Goal: Information Seeking & Learning: Find specific page/section

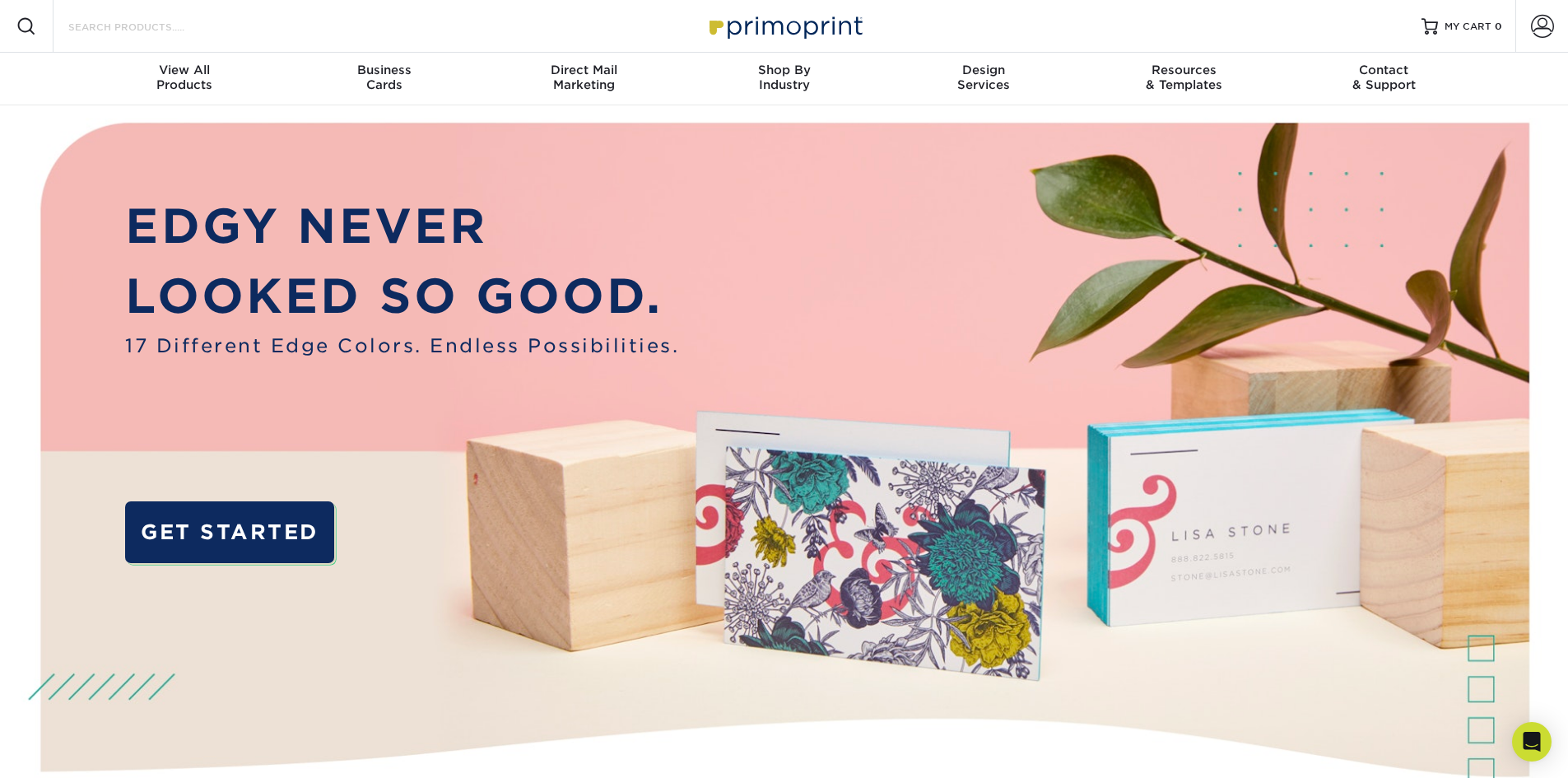
click at [159, 17] on input "Search Products" at bounding box center [147, 26] width 161 height 20
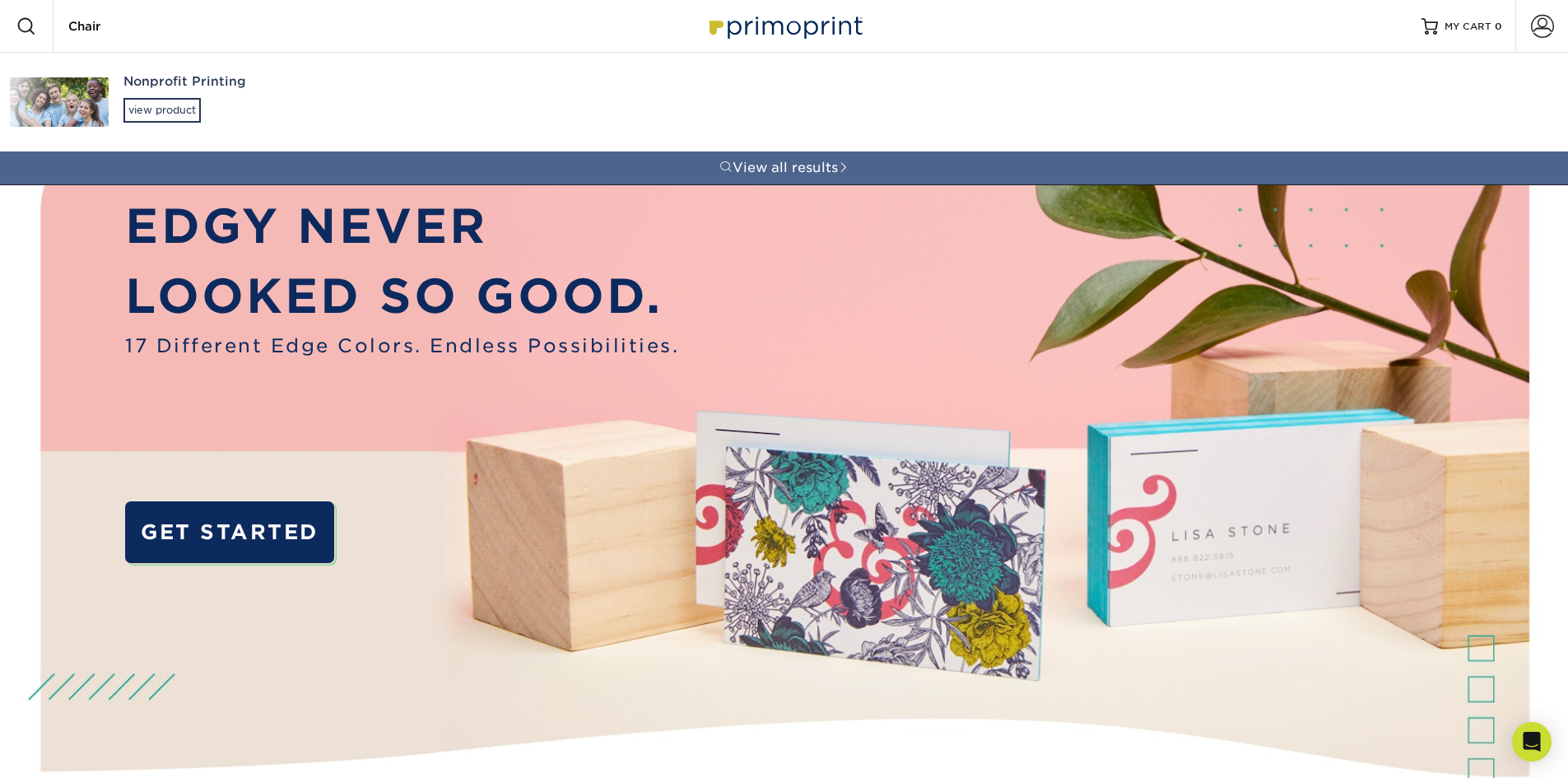
type input "Chair"
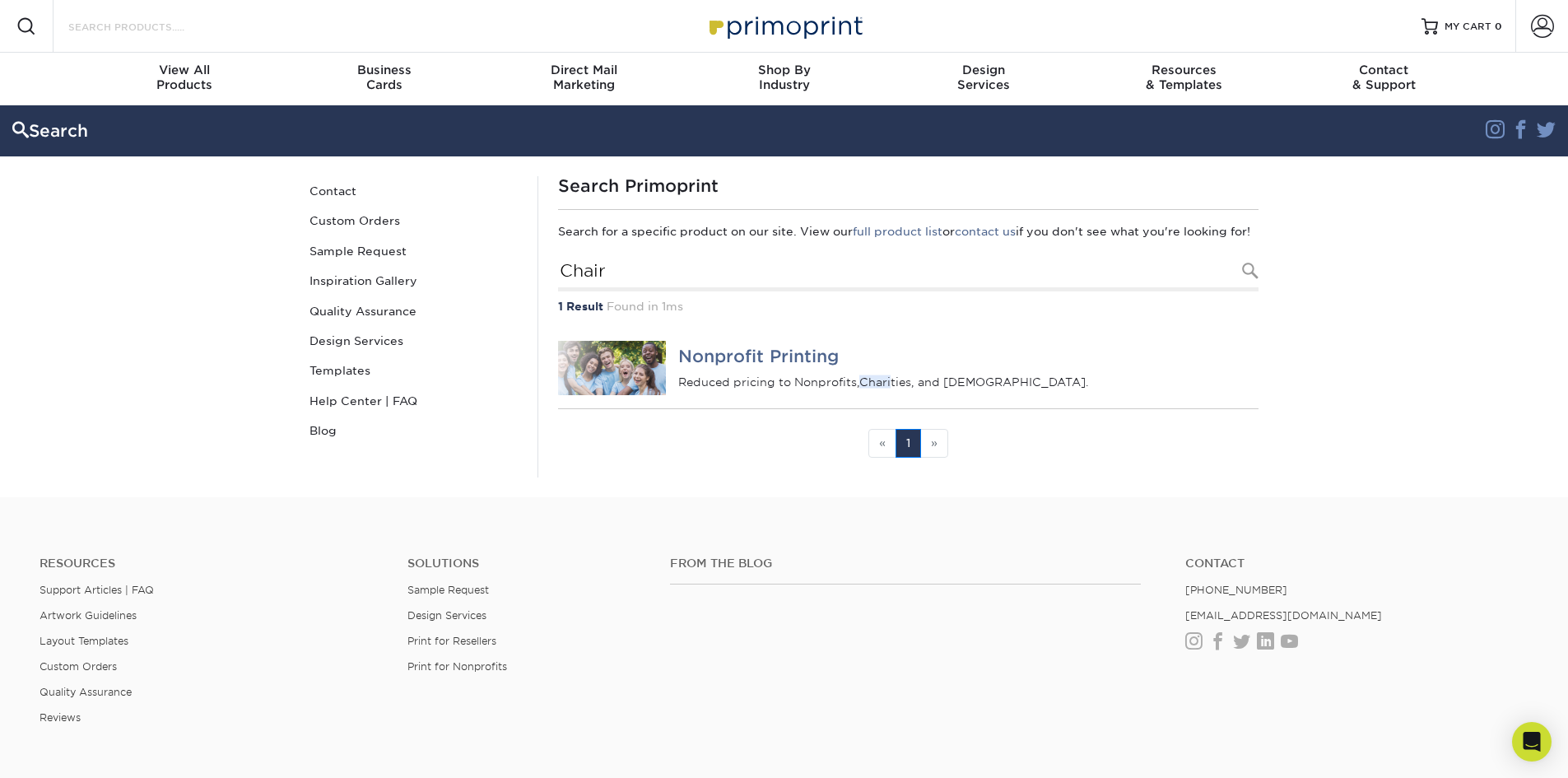
click at [205, 28] on input "Search Products" at bounding box center [147, 26] width 161 height 20
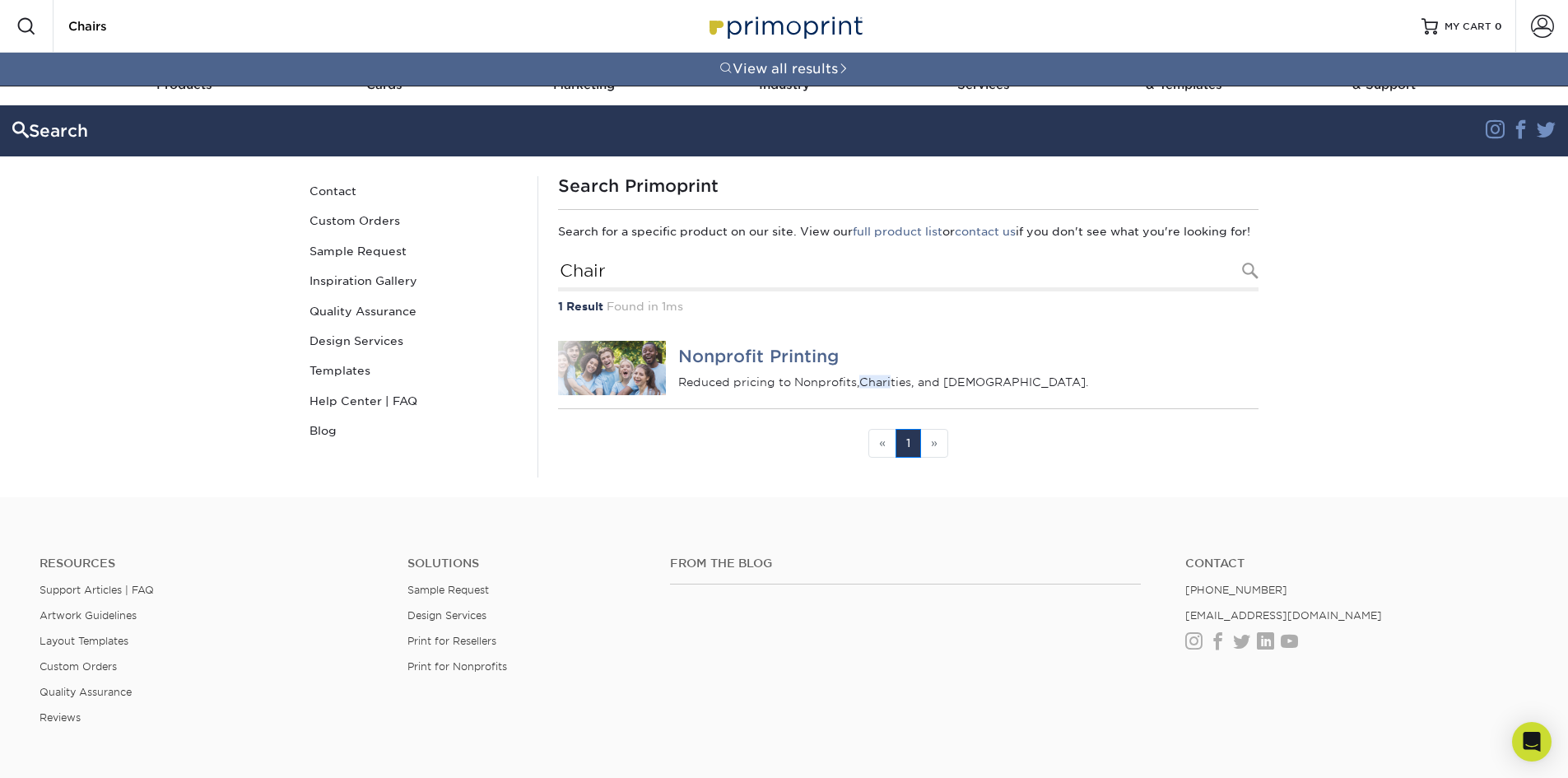
type input "Chairs"
